Goal: Task Accomplishment & Management: Manage account settings

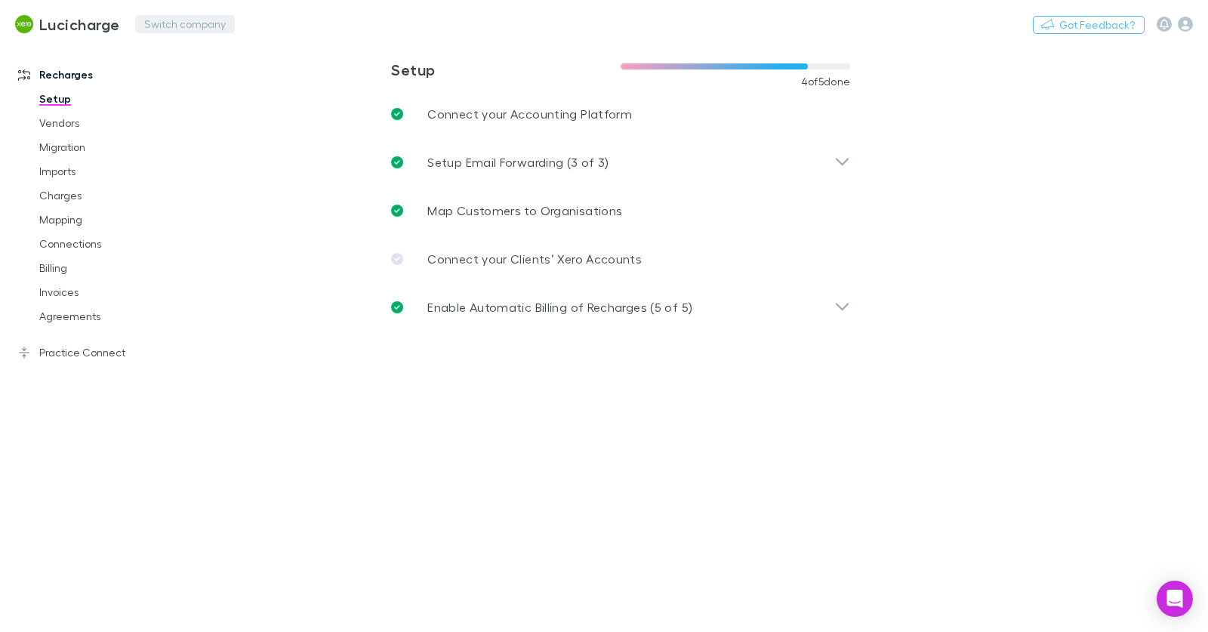
click at [199, 22] on button "Switch company" at bounding box center [185, 24] width 100 height 18
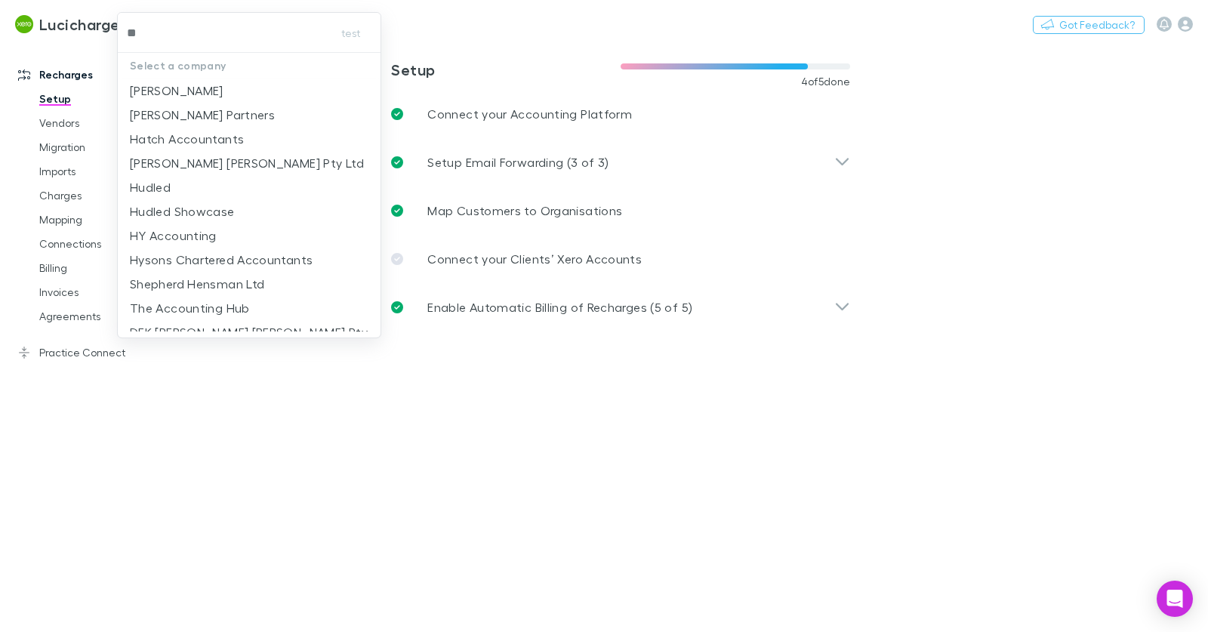
type input "**"
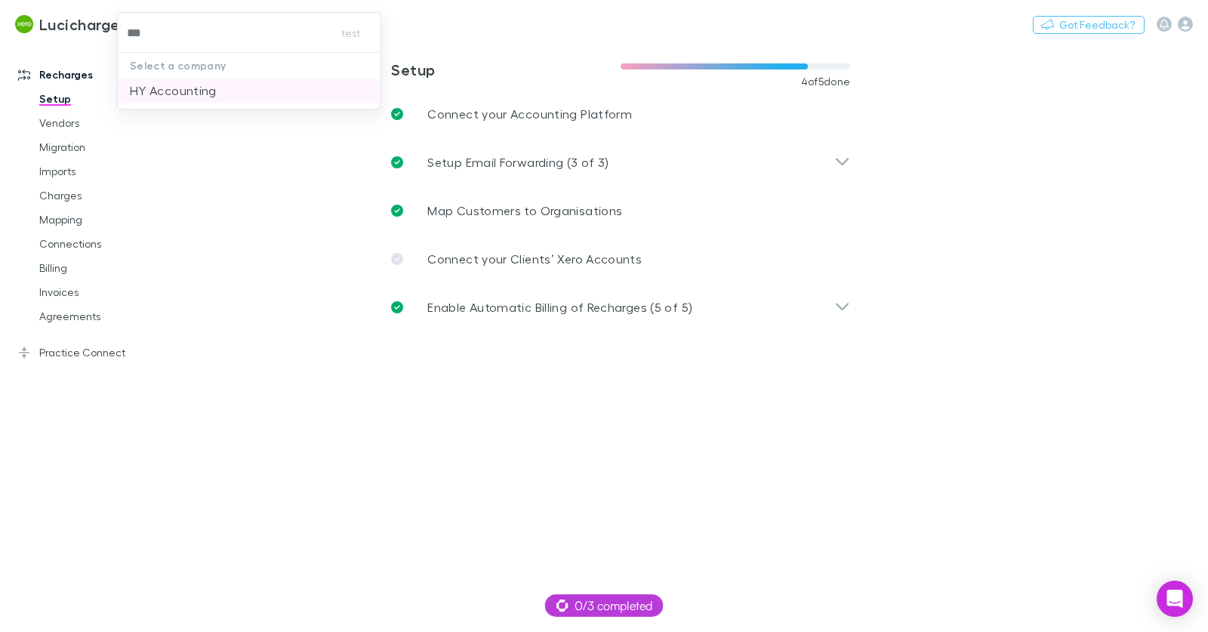
click at [191, 88] on p "HY Accounting" at bounding box center [173, 91] width 87 height 18
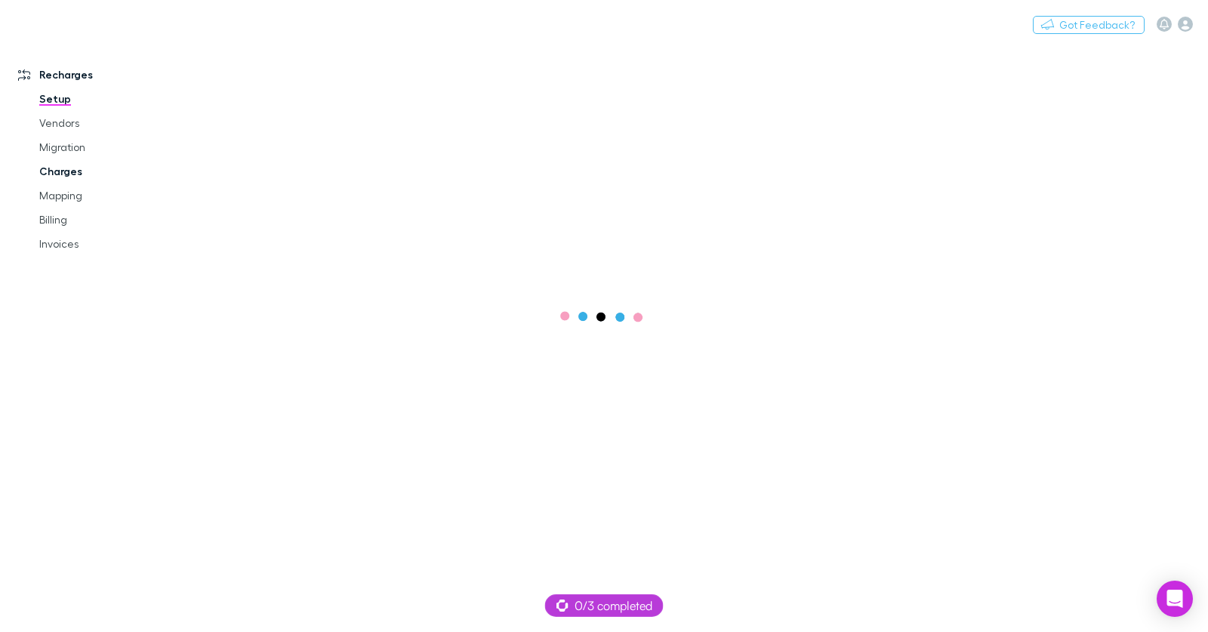
click at [65, 169] on link "Charges" at bounding box center [106, 171] width 164 height 24
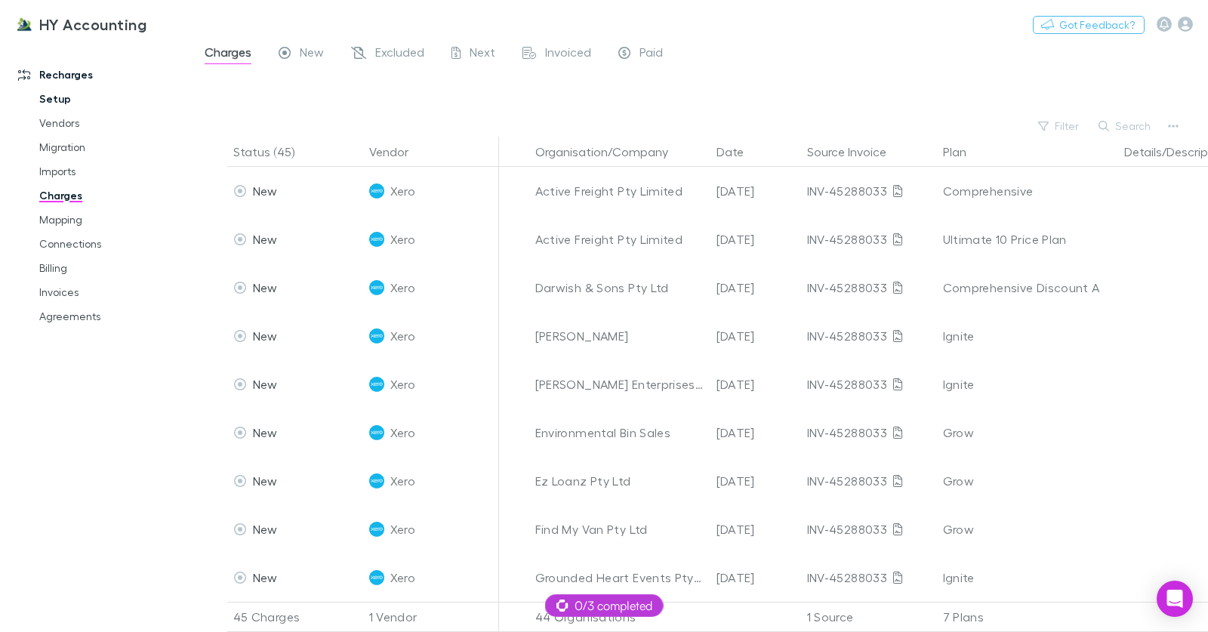
click at [54, 100] on link "Setup" at bounding box center [106, 99] width 164 height 24
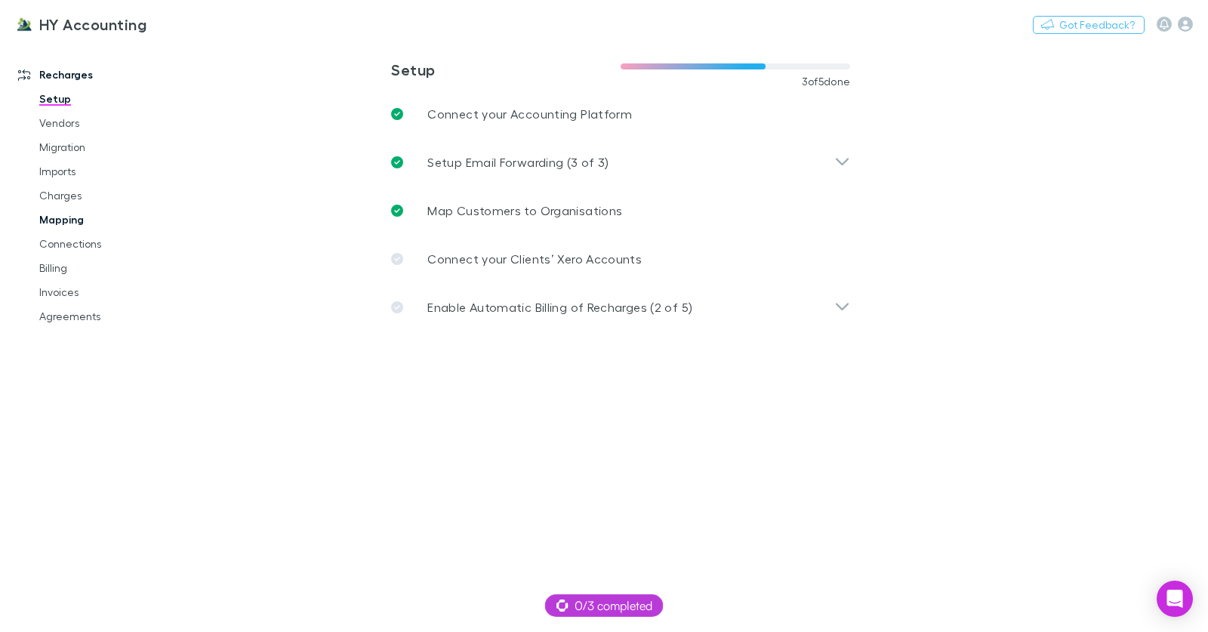
drag, startPoint x: 68, startPoint y: 196, endPoint x: 65, endPoint y: 219, distance: 23.6
click at [68, 196] on link "Charges" at bounding box center [106, 196] width 164 height 24
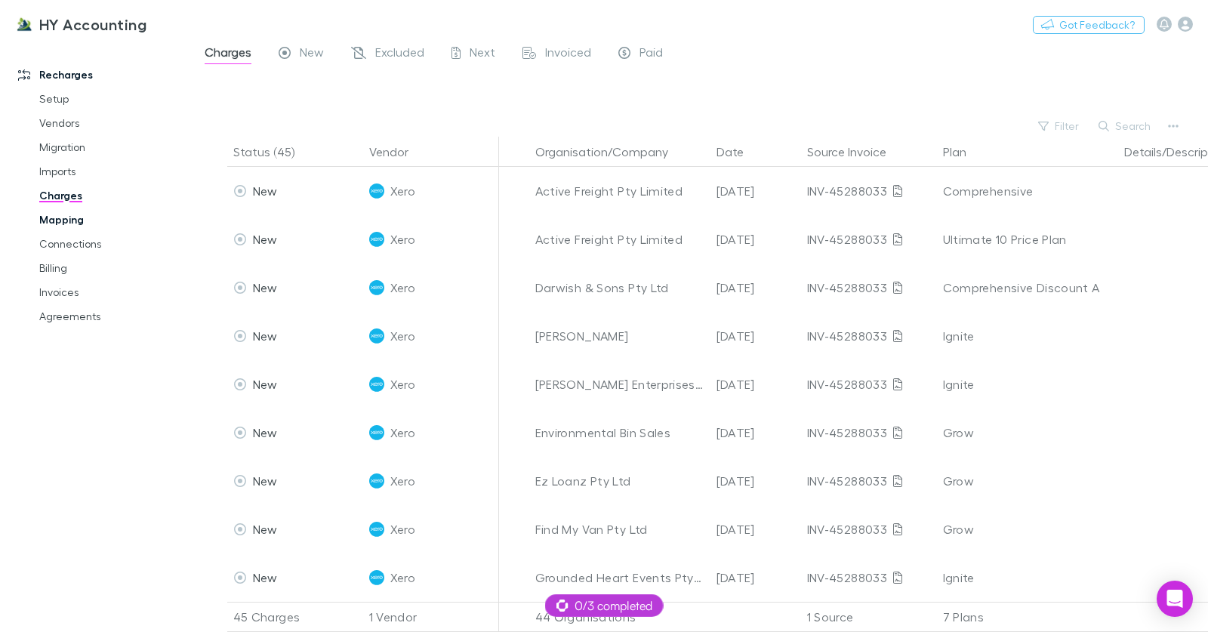
click at [68, 224] on link "Mapping" at bounding box center [106, 220] width 164 height 24
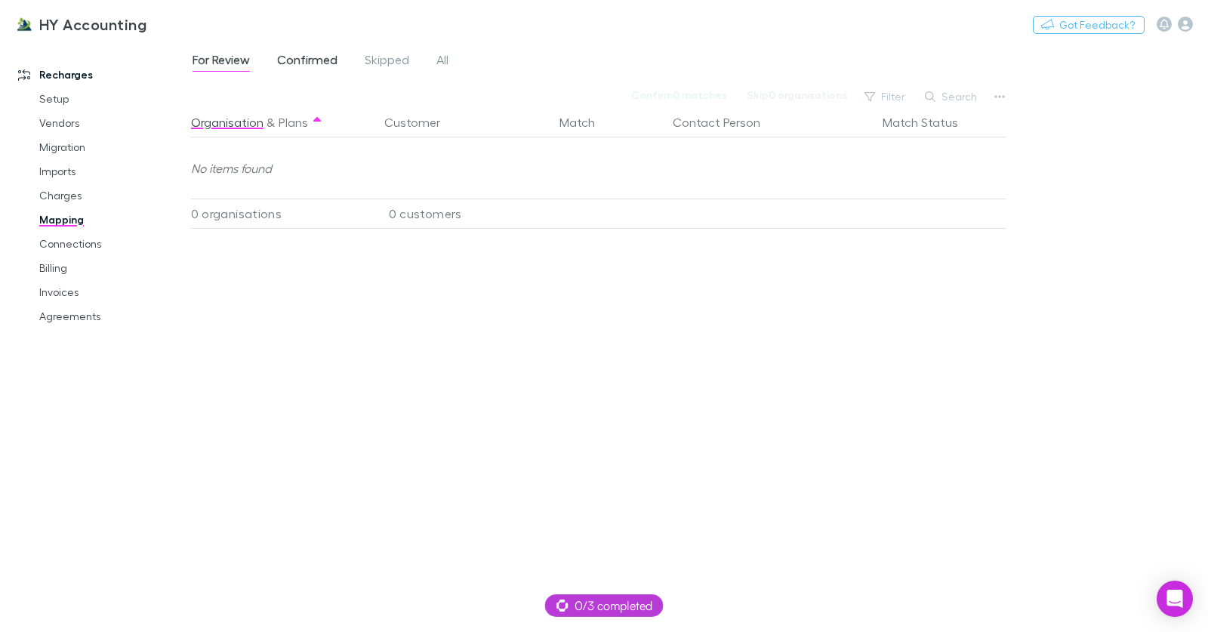
click at [314, 63] on span "Confirmed" at bounding box center [307, 62] width 60 height 20
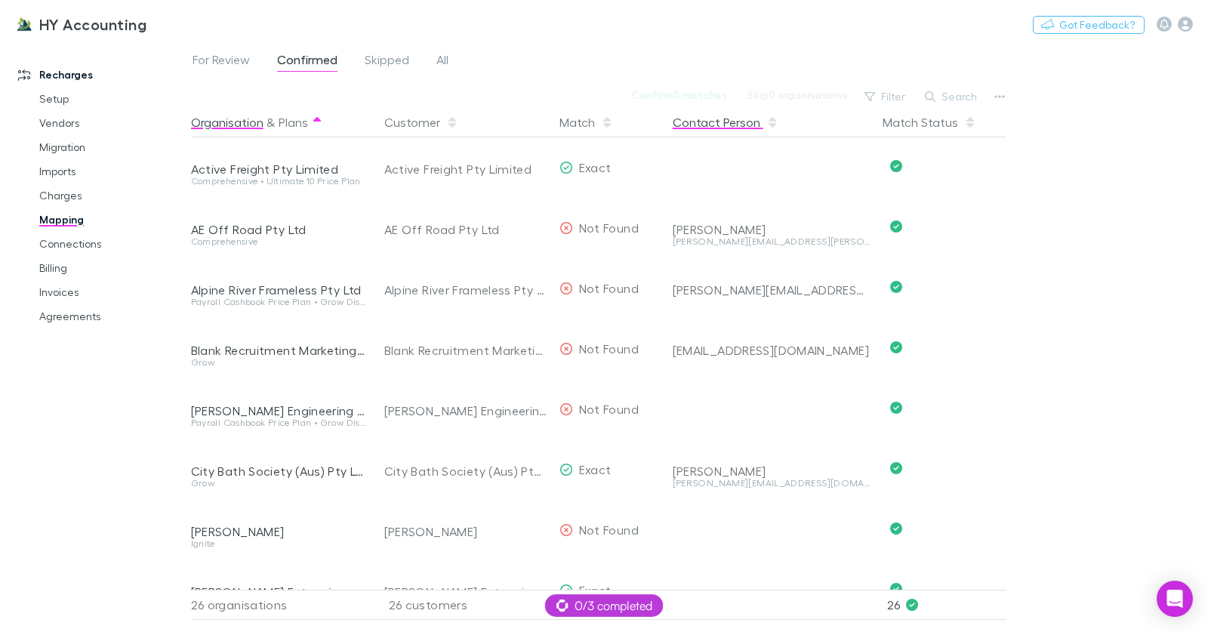
click at [721, 126] on button "Contact Person" at bounding box center [726, 122] width 106 height 30
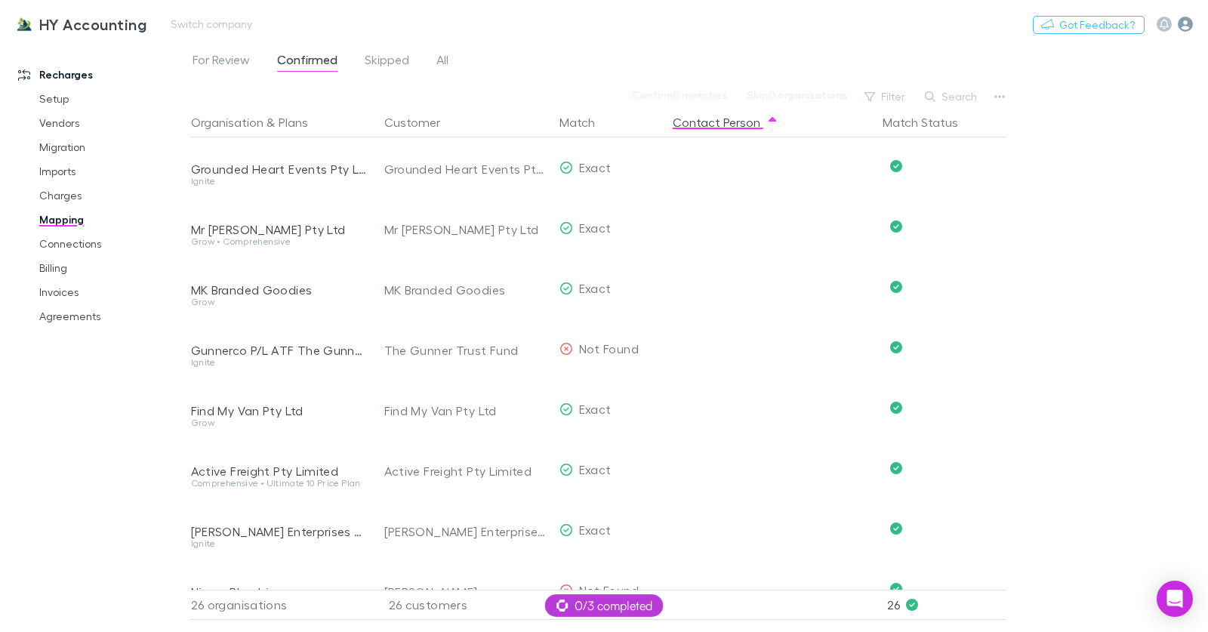
click at [1179, 25] on icon "button" at bounding box center [1185, 24] width 15 height 15
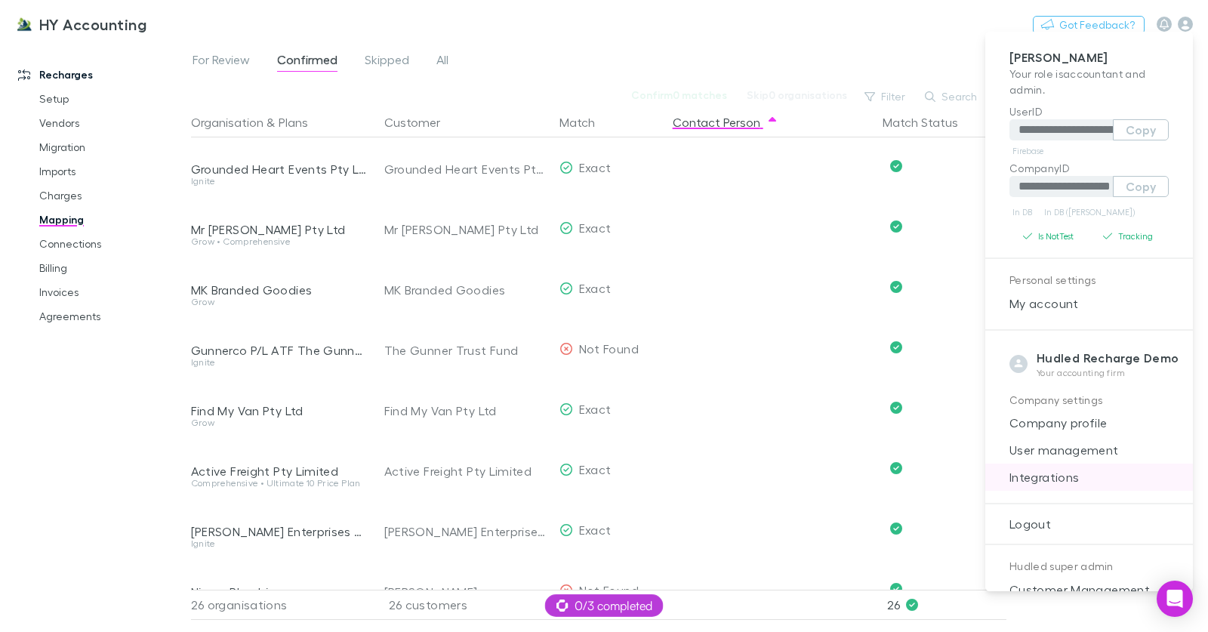
click at [1091, 475] on span "Integrations" at bounding box center [1090, 477] width 184 height 18
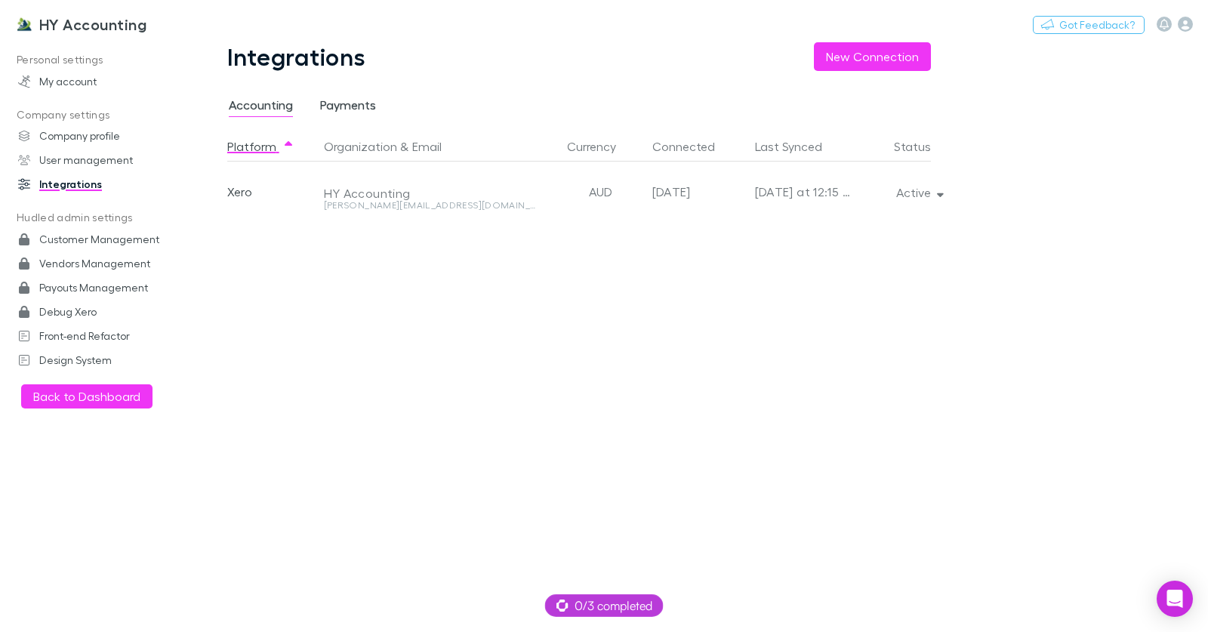
click at [356, 114] on span "Payments" at bounding box center [348, 107] width 56 height 20
drag, startPoint x: 285, startPoint y: 106, endPoint x: 164, endPoint y: 118, distance: 121.4
click at [285, 106] on span "Accounting" at bounding box center [261, 107] width 64 height 20
click at [71, 30] on h3 "HY Accounting" at bounding box center [92, 24] width 107 height 18
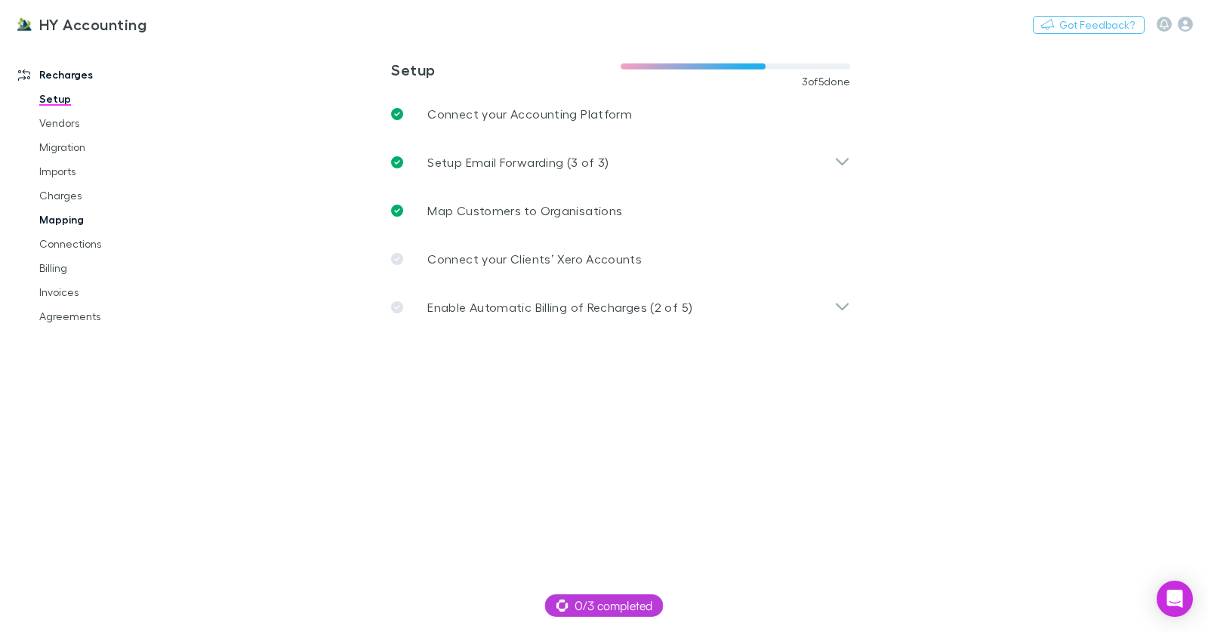
click at [71, 216] on link "Mapping" at bounding box center [106, 220] width 164 height 24
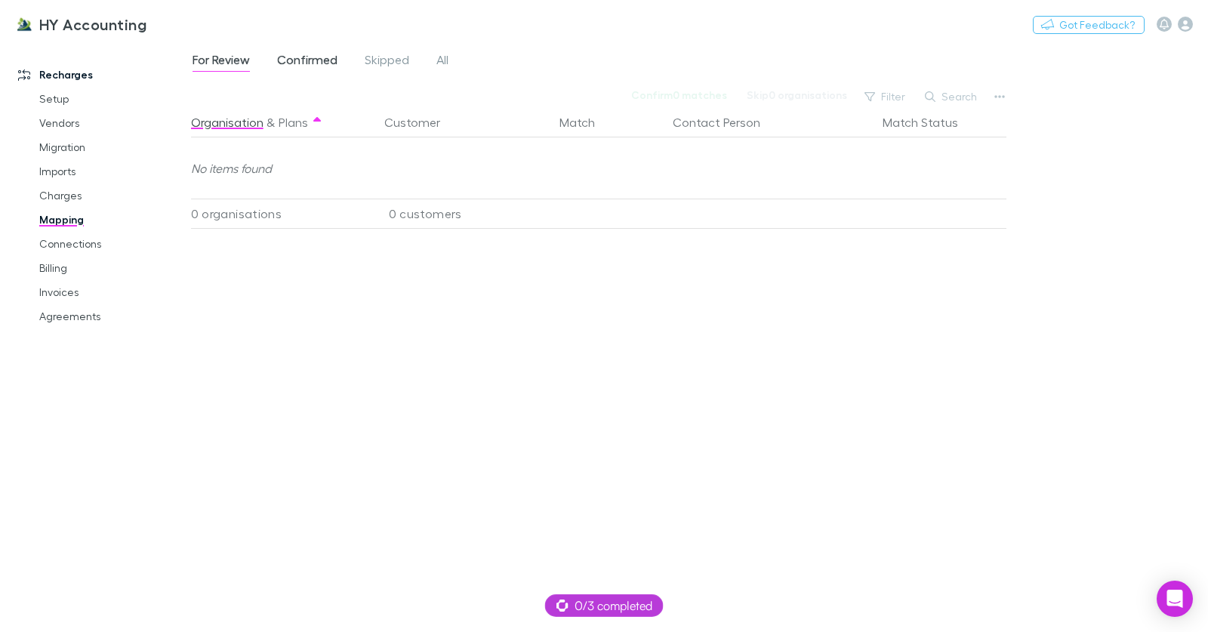
click at [328, 57] on span "Confirmed" at bounding box center [307, 62] width 60 height 20
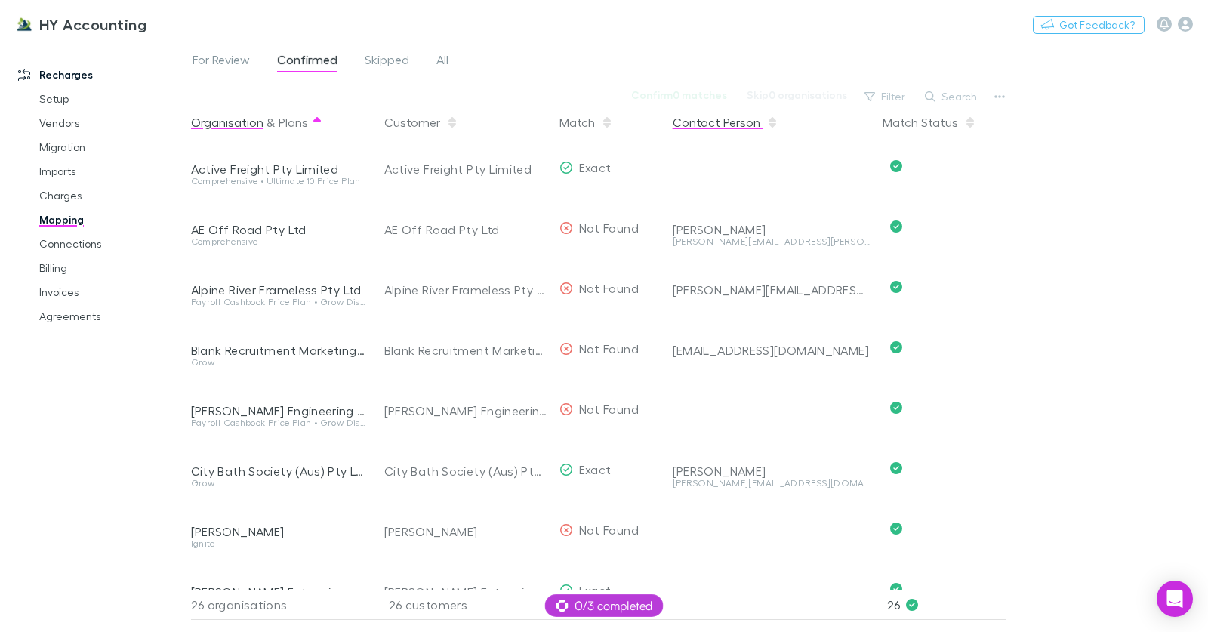
click at [708, 121] on button "Contact Person" at bounding box center [726, 122] width 106 height 30
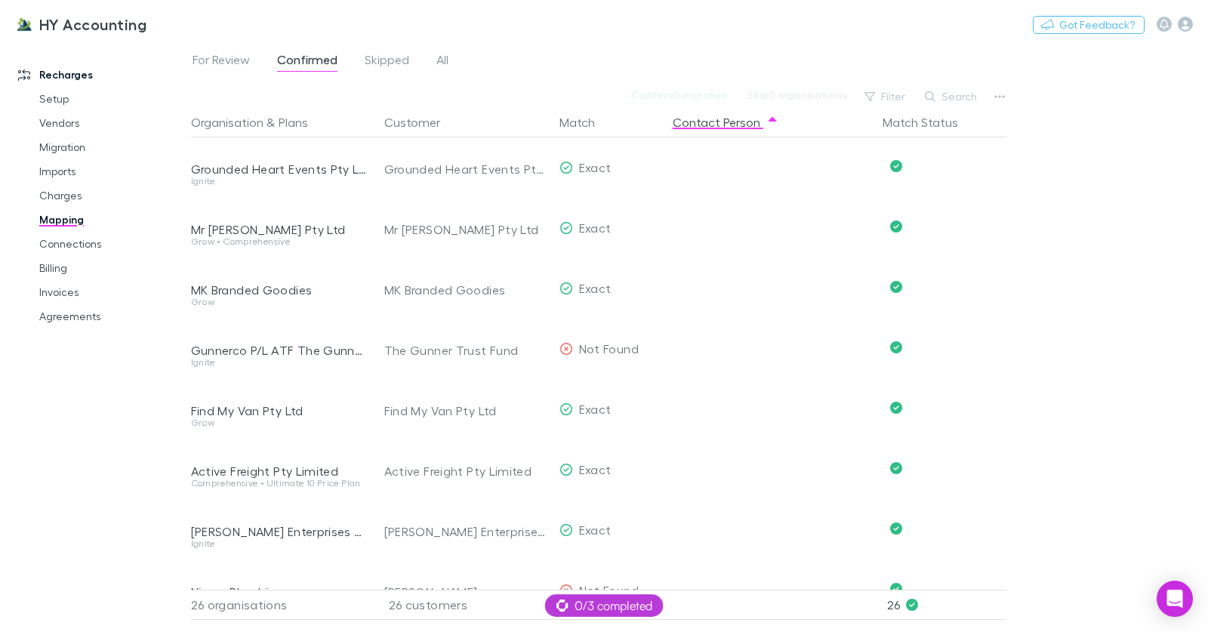
click at [1011, 90] on div "For Review Confirmed Skipped All Confirm 0 matches Skip 0 organisations Filter …" at bounding box center [699, 337] width 1017 height 590
click at [1002, 95] on icon "button" at bounding box center [1000, 97] width 11 height 12
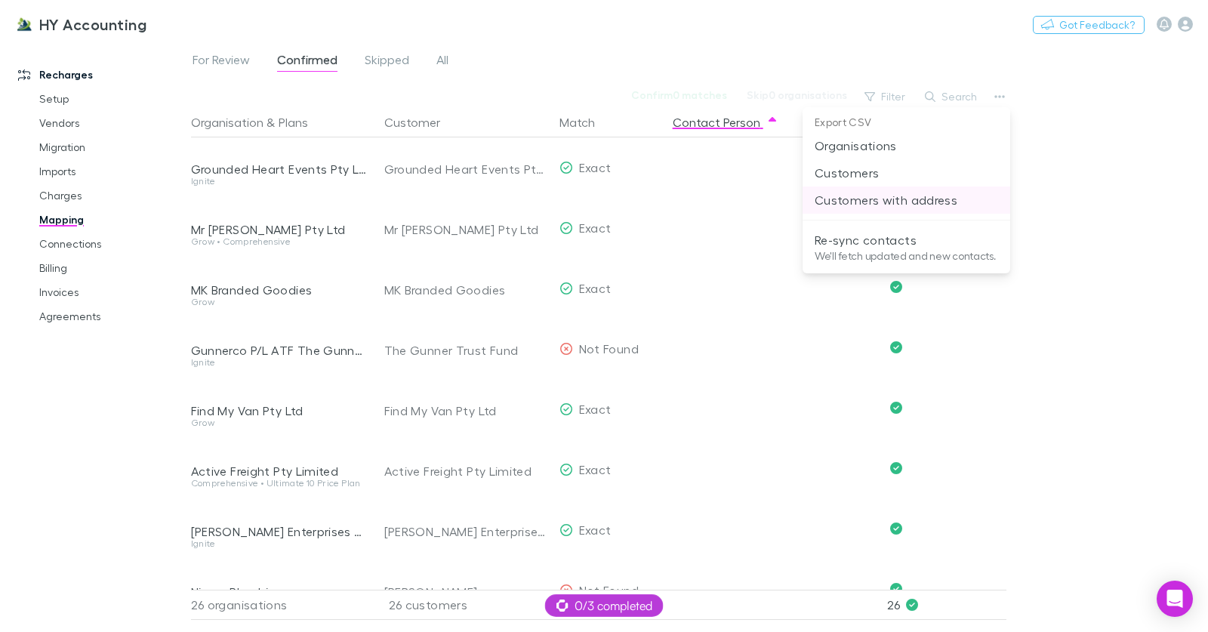
click at [883, 197] on p "Customers with address" at bounding box center [907, 200] width 184 height 18
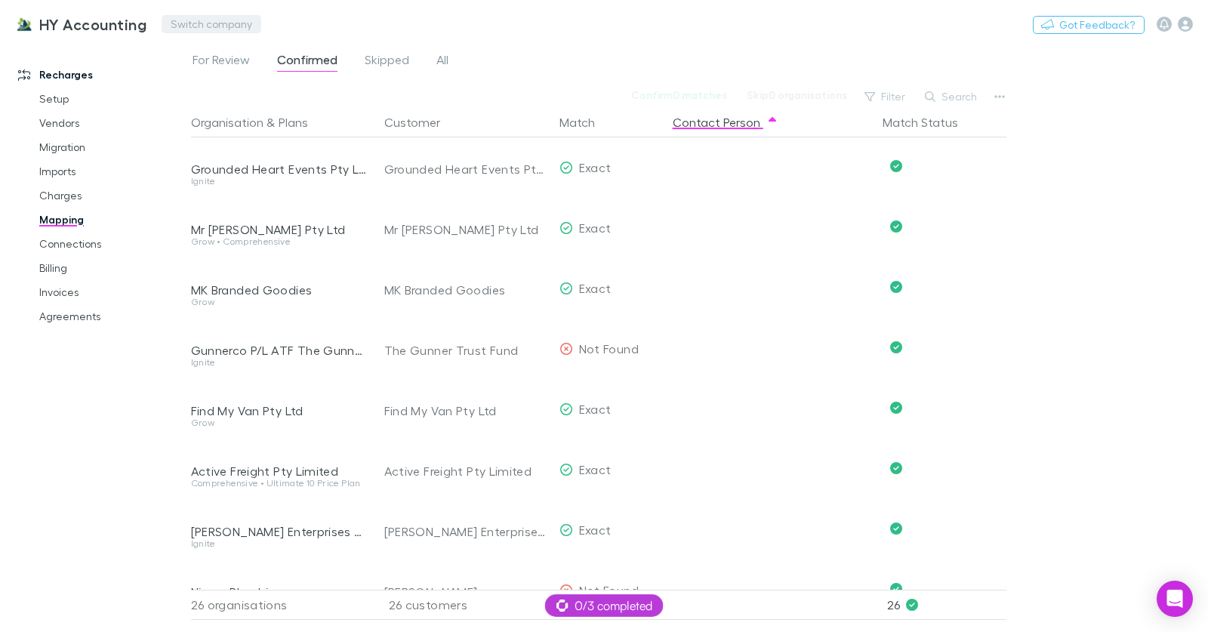
click at [221, 20] on button "Switch company" at bounding box center [212, 24] width 100 height 18
type input "****"
click at [239, 87] on li "Lucicharge" at bounding box center [293, 91] width 263 height 24
